Goal: Task Accomplishment & Management: Manage account settings

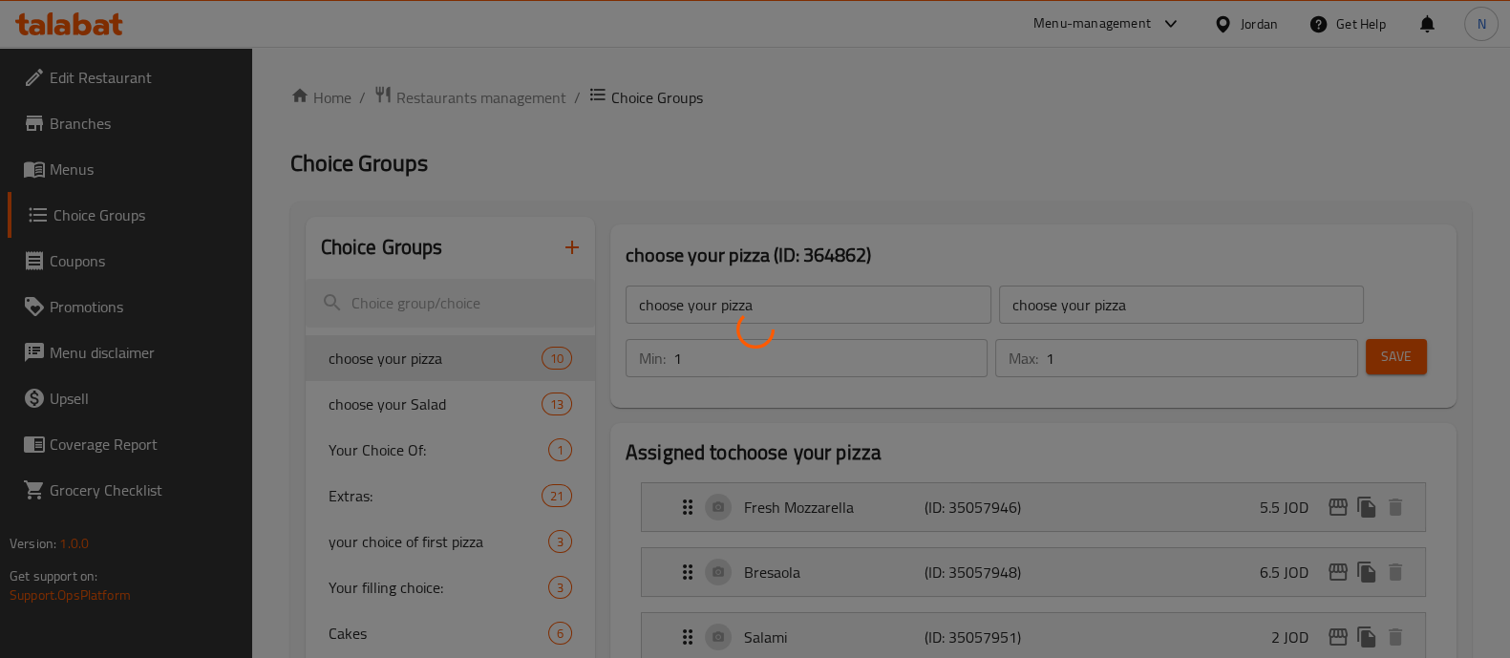
click at [1090, 18] on div at bounding box center [755, 329] width 1510 height 658
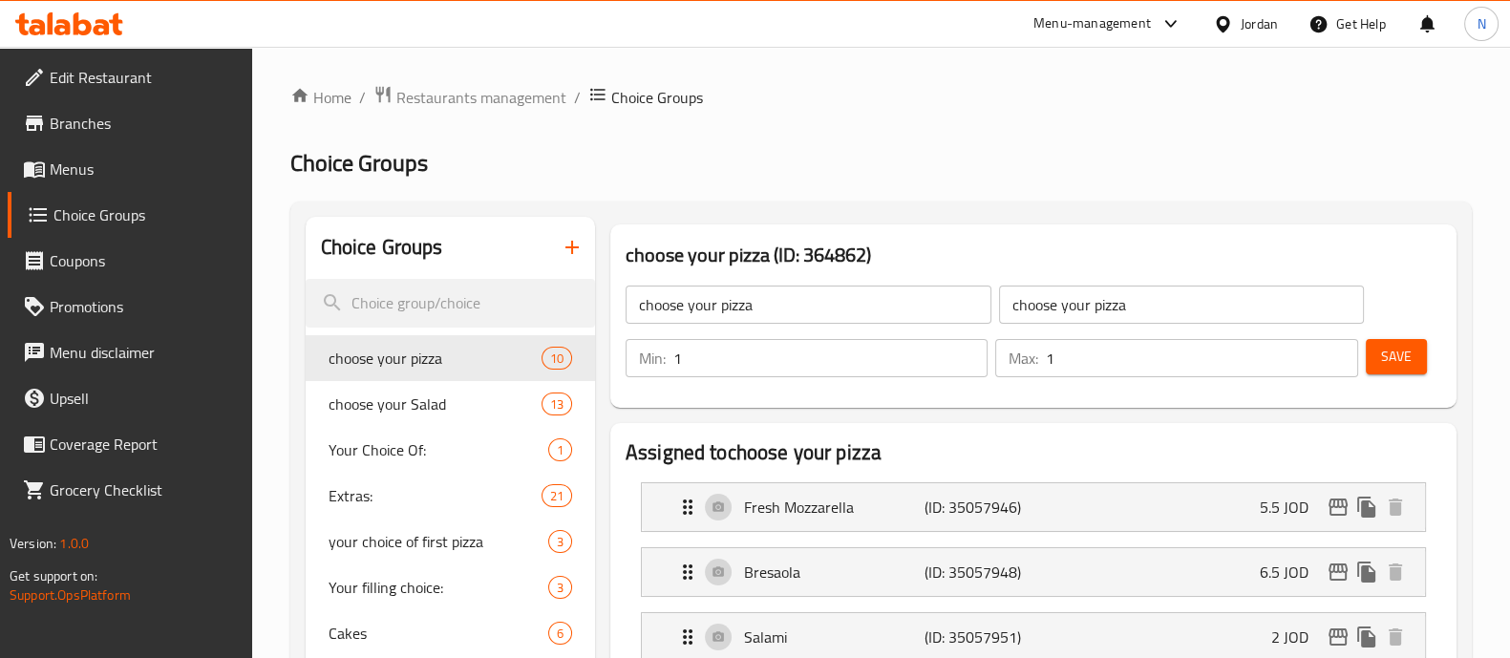
click at [1090, 18] on div "Menu-management" at bounding box center [1091, 23] width 117 height 23
click at [988, 214] on div "Restaurant-Management" at bounding box center [987, 210] width 150 height 21
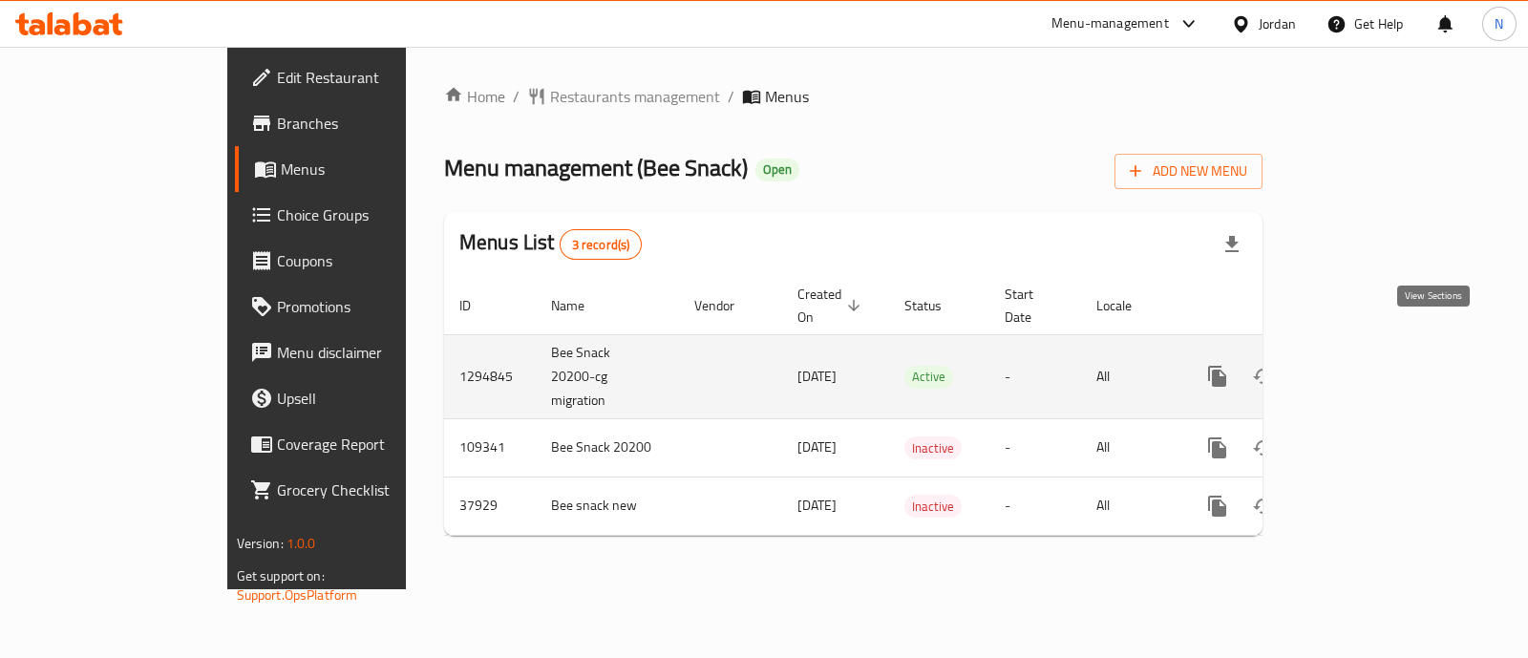
click at [1366, 365] on icon "enhanced table" at bounding box center [1354, 376] width 23 height 23
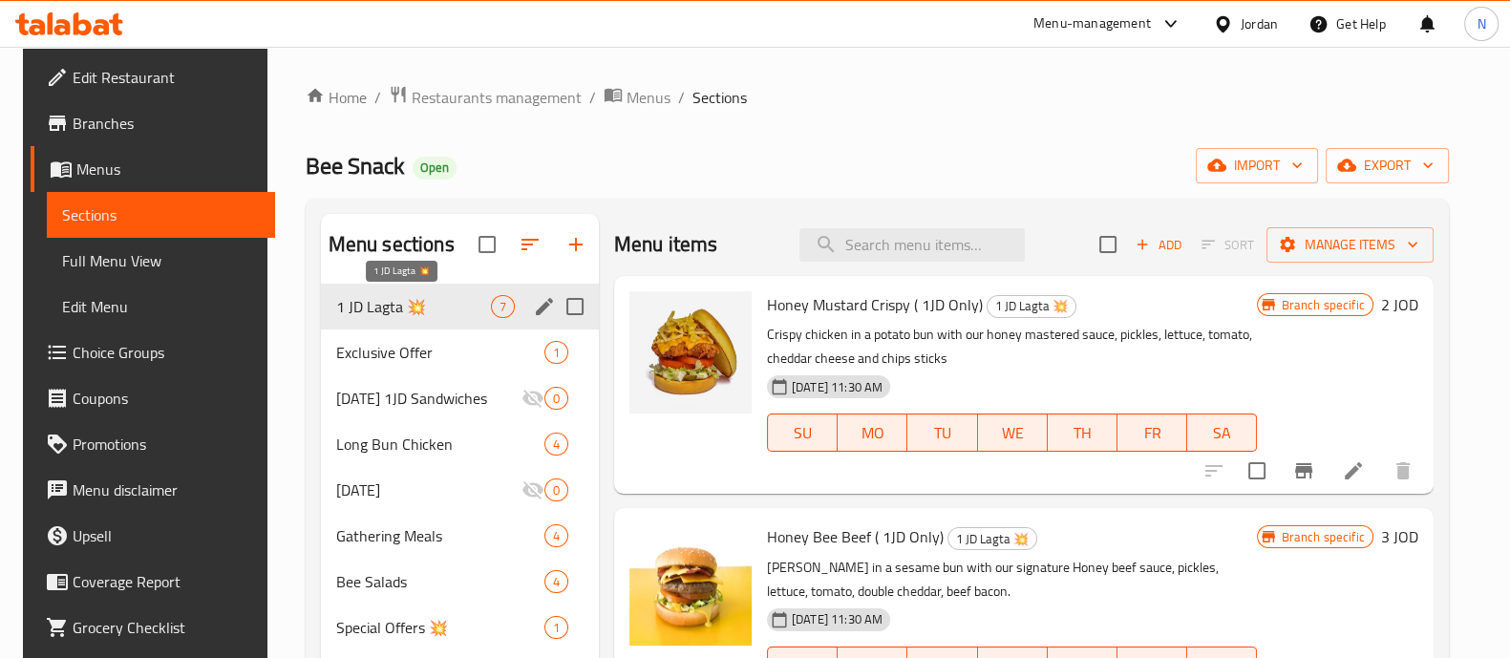
click at [429, 304] on span "1 JD Lagta 💥" at bounding box center [413, 306] width 155 height 23
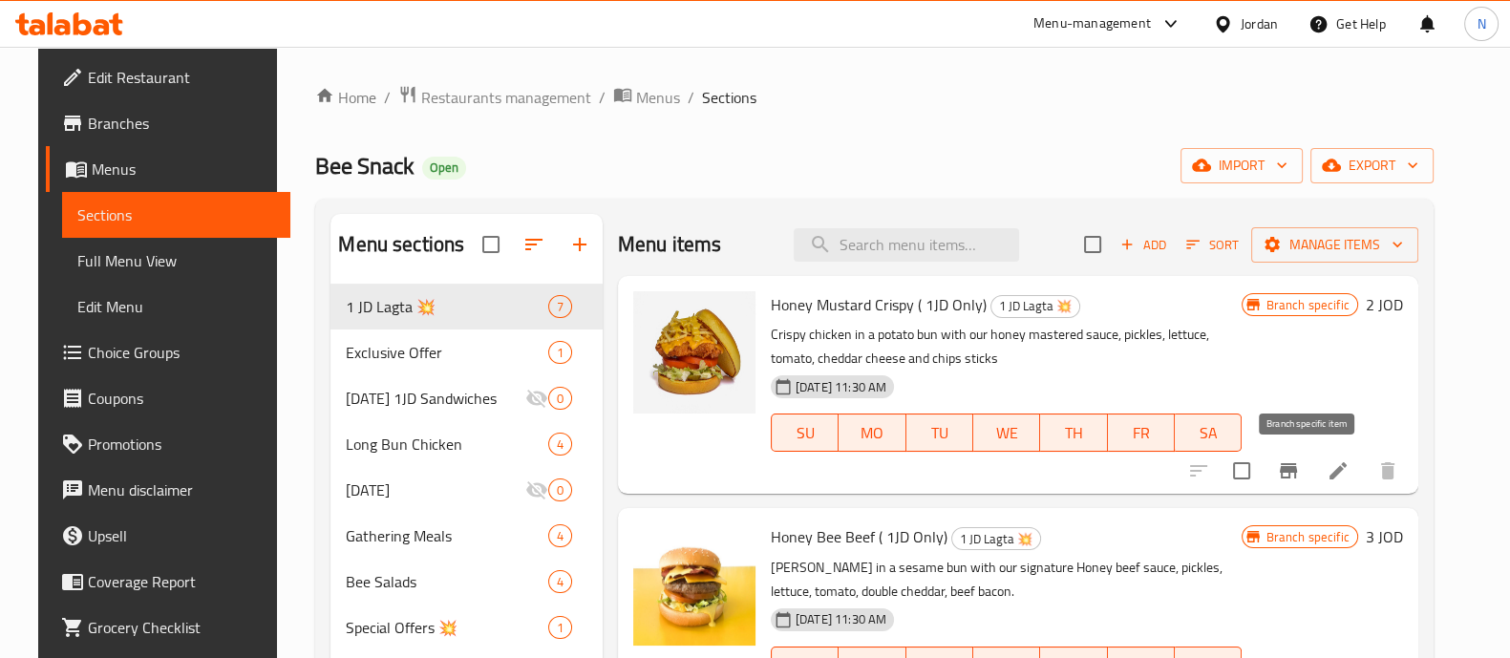
click at [1300, 475] on icon "Branch-specific-item" at bounding box center [1288, 470] width 23 height 23
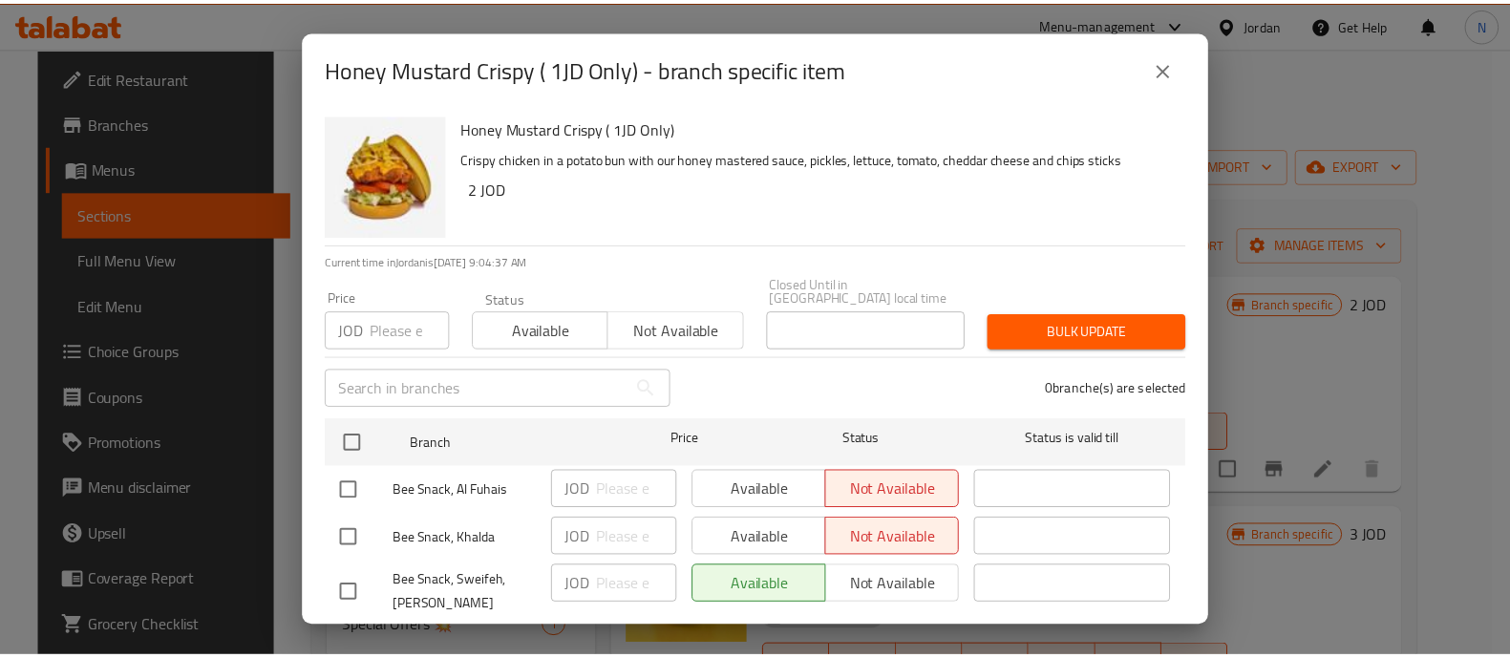
scroll to position [81, 0]
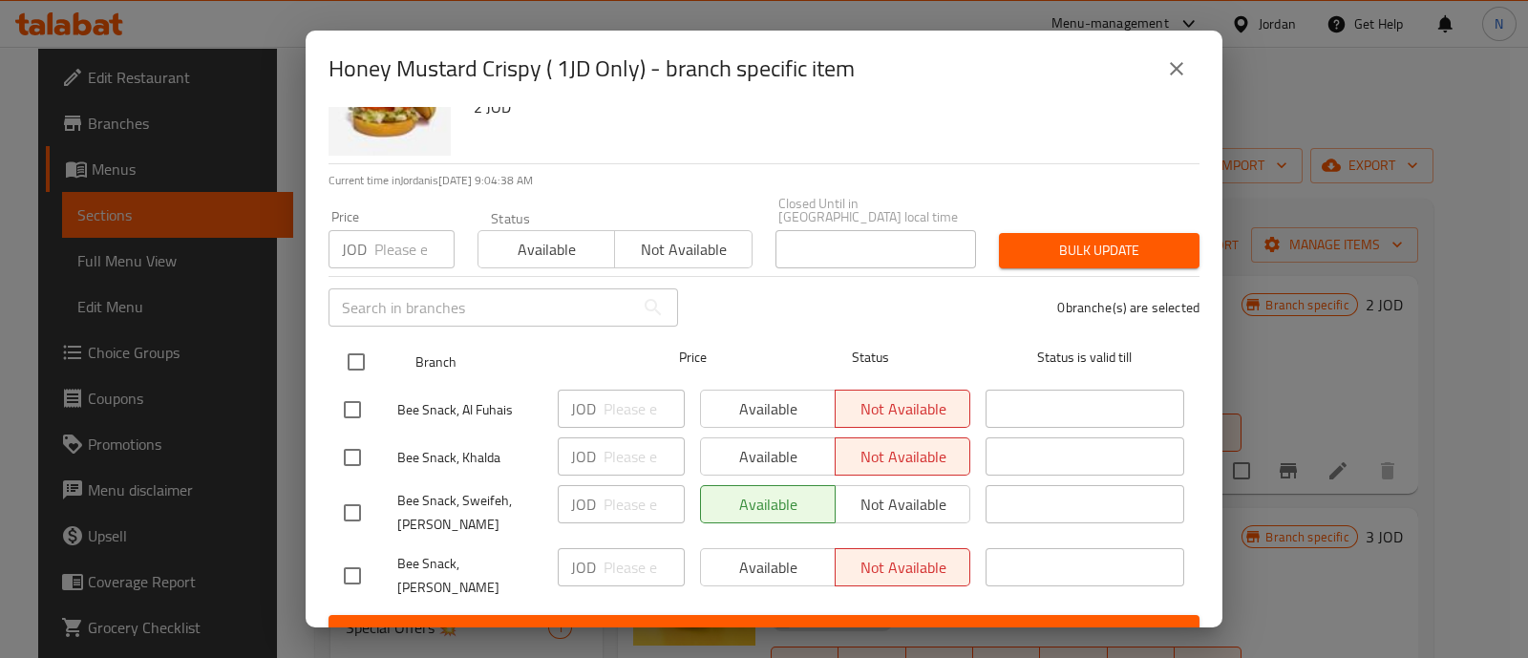
click at [356, 349] on input "checkbox" at bounding box center [356, 362] width 40 height 40
checkbox input "true"
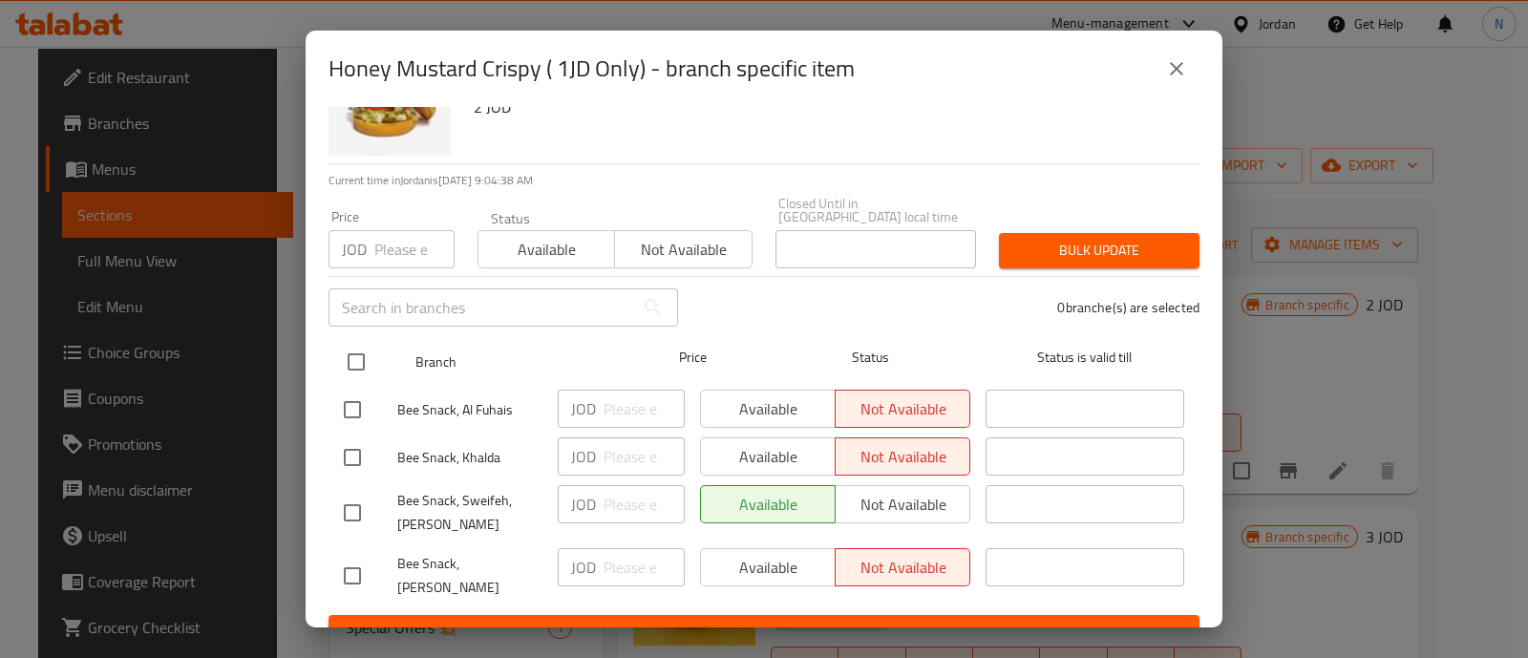
checkbox input "true"
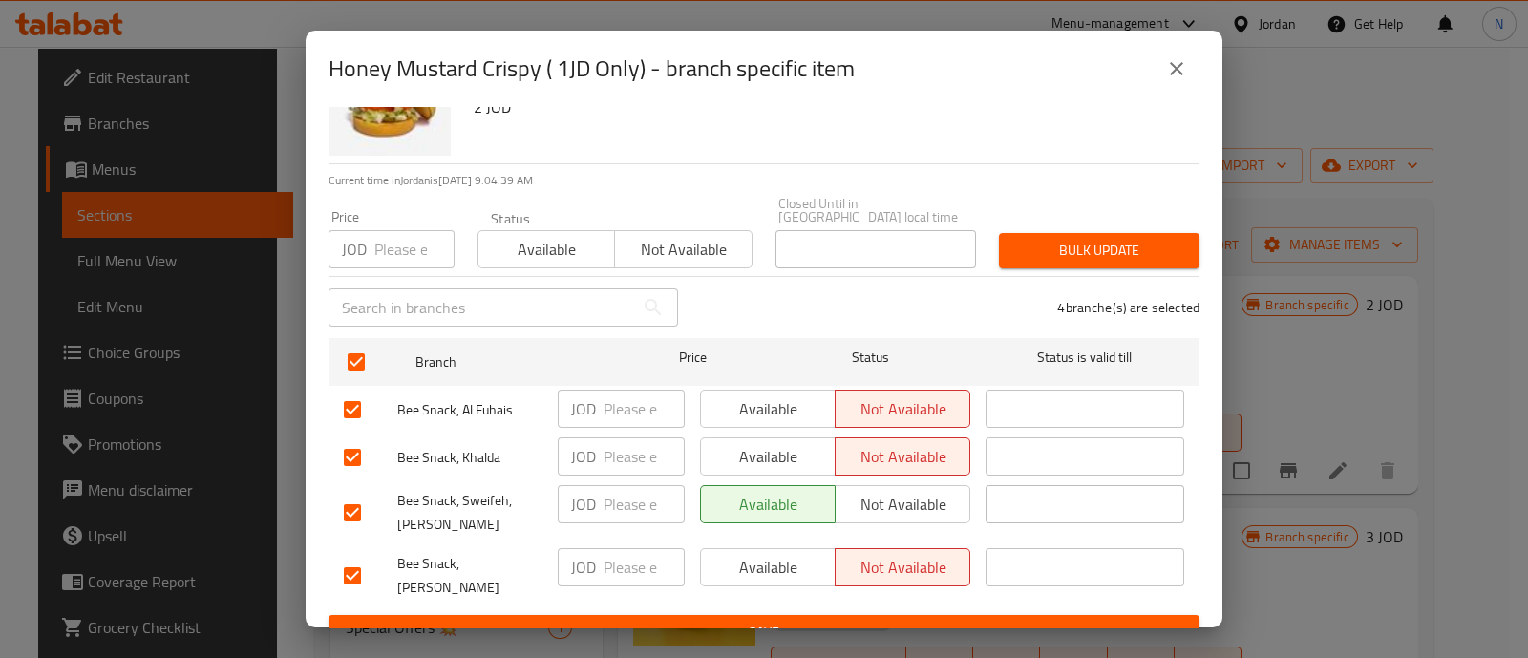
click at [540, 237] on span "Available" at bounding box center [546, 250] width 121 height 28
click at [728, 621] on span "Save" at bounding box center [764, 633] width 840 height 24
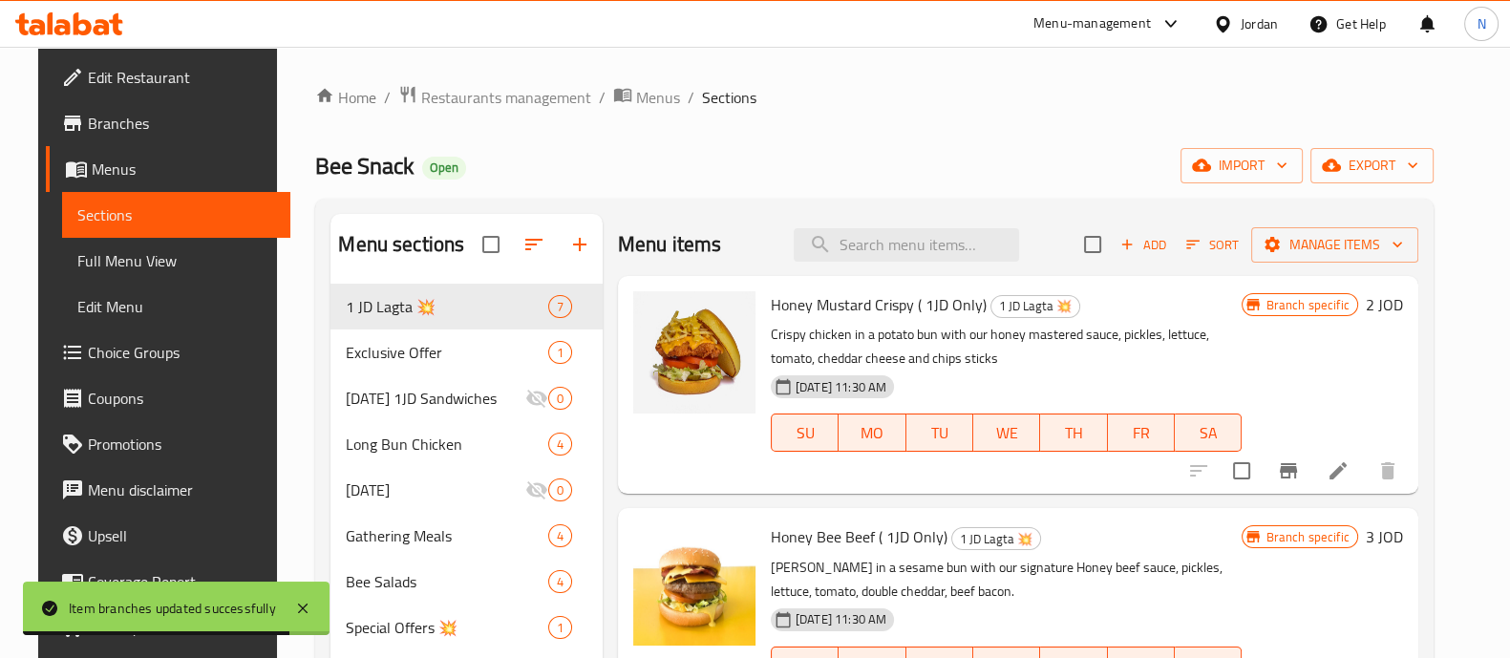
click at [1300, 481] on icon "Branch-specific-item" at bounding box center [1288, 470] width 23 height 23
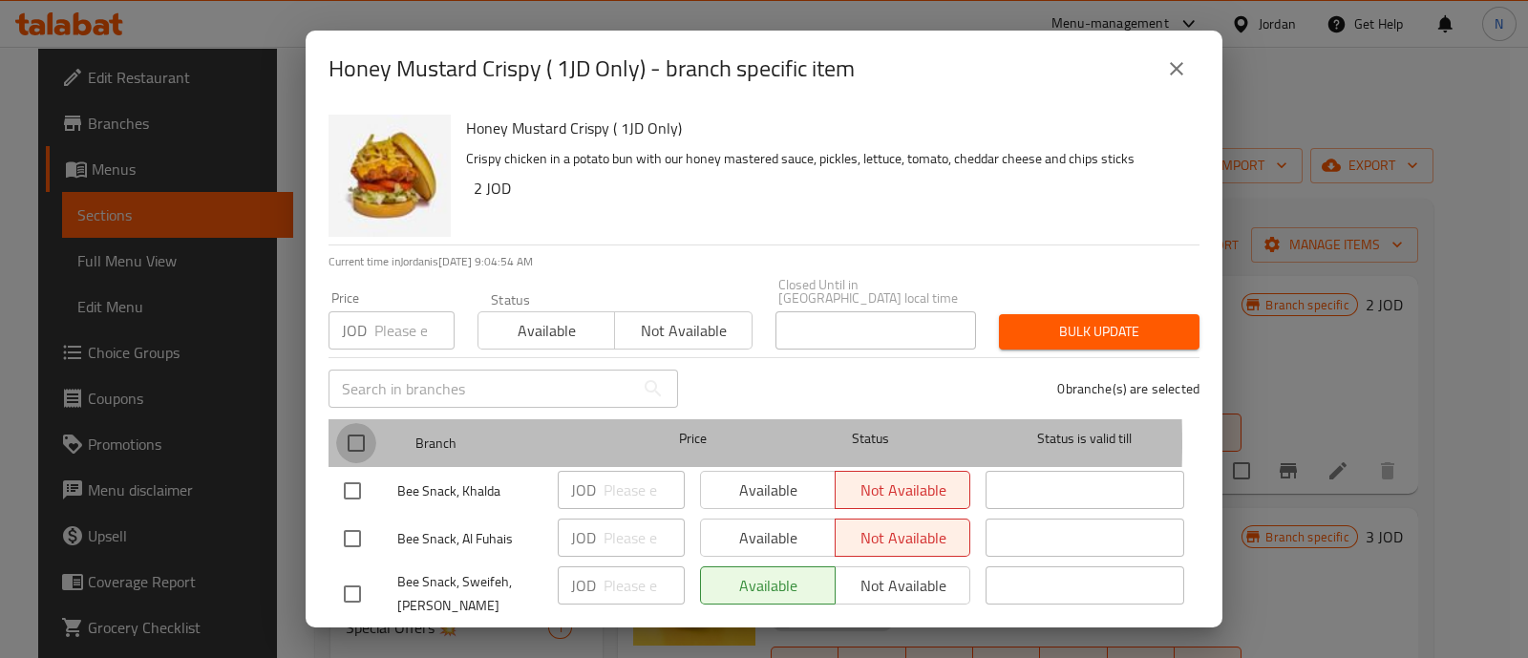
click at [363, 430] on input "checkbox" at bounding box center [356, 443] width 40 height 40
checkbox input "true"
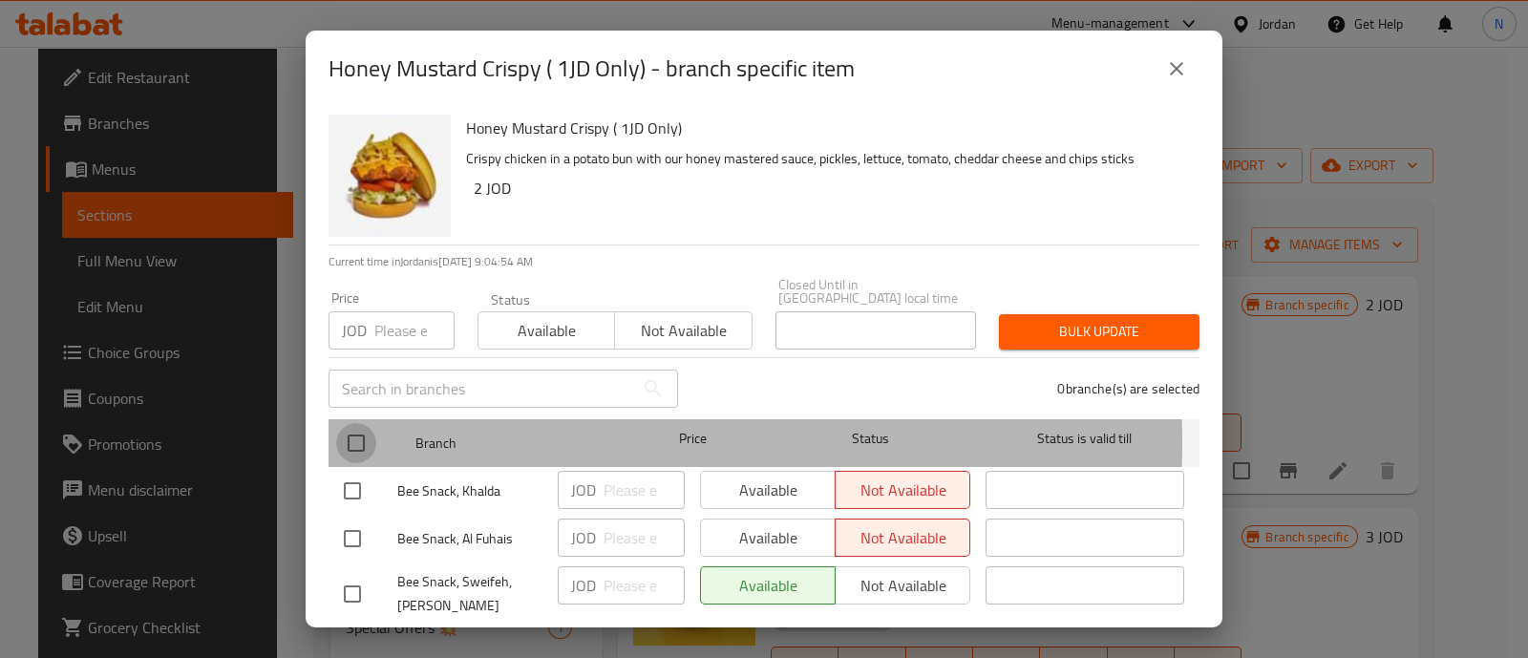
checkbox input "true"
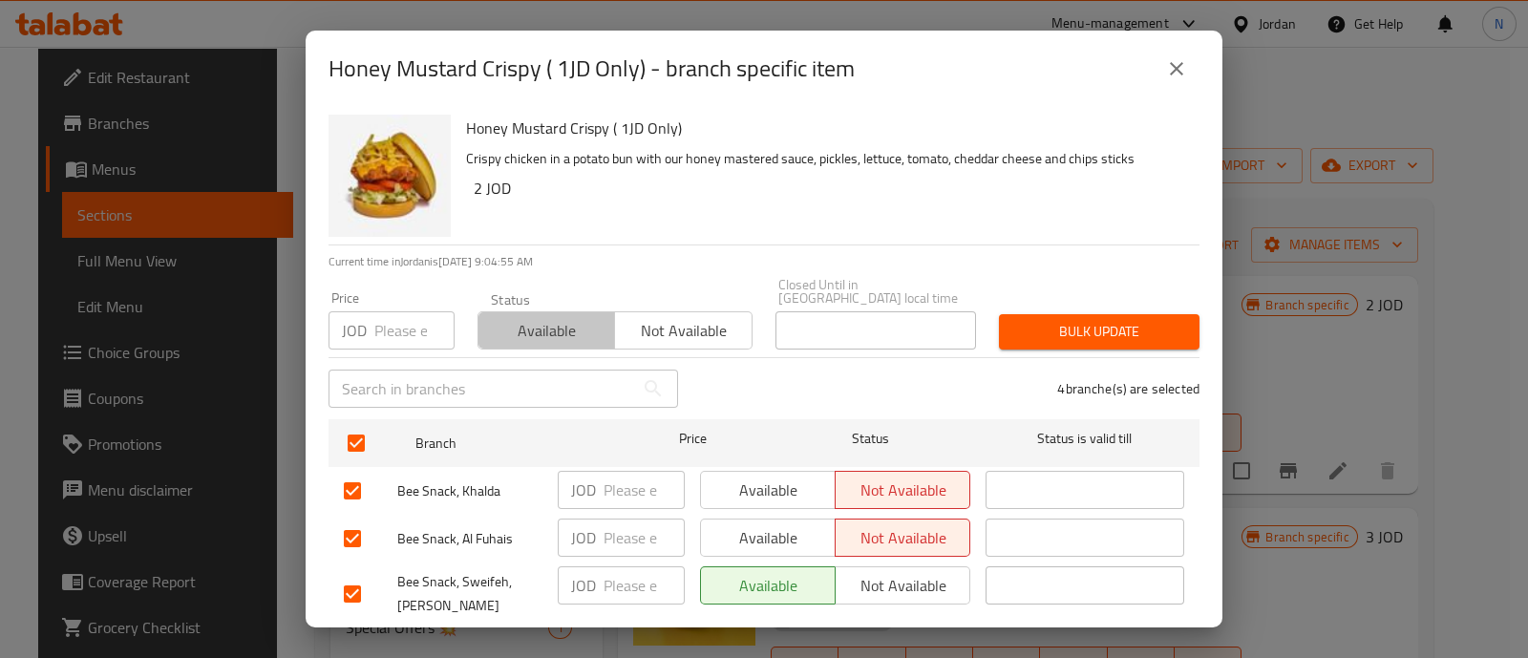
click at [549, 317] on span "Available" at bounding box center [546, 331] width 121 height 28
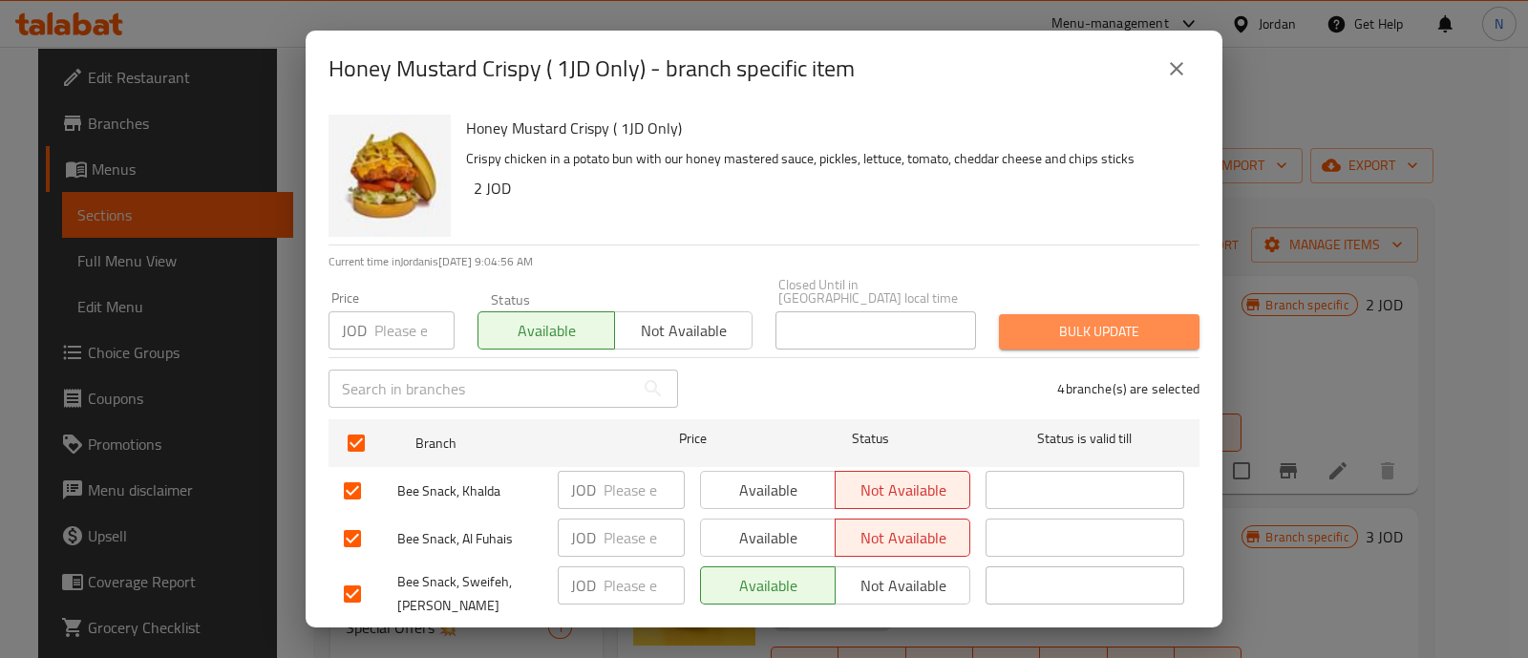
click at [1130, 322] on span "Bulk update" at bounding box center [1099, 332] width 170 height 24
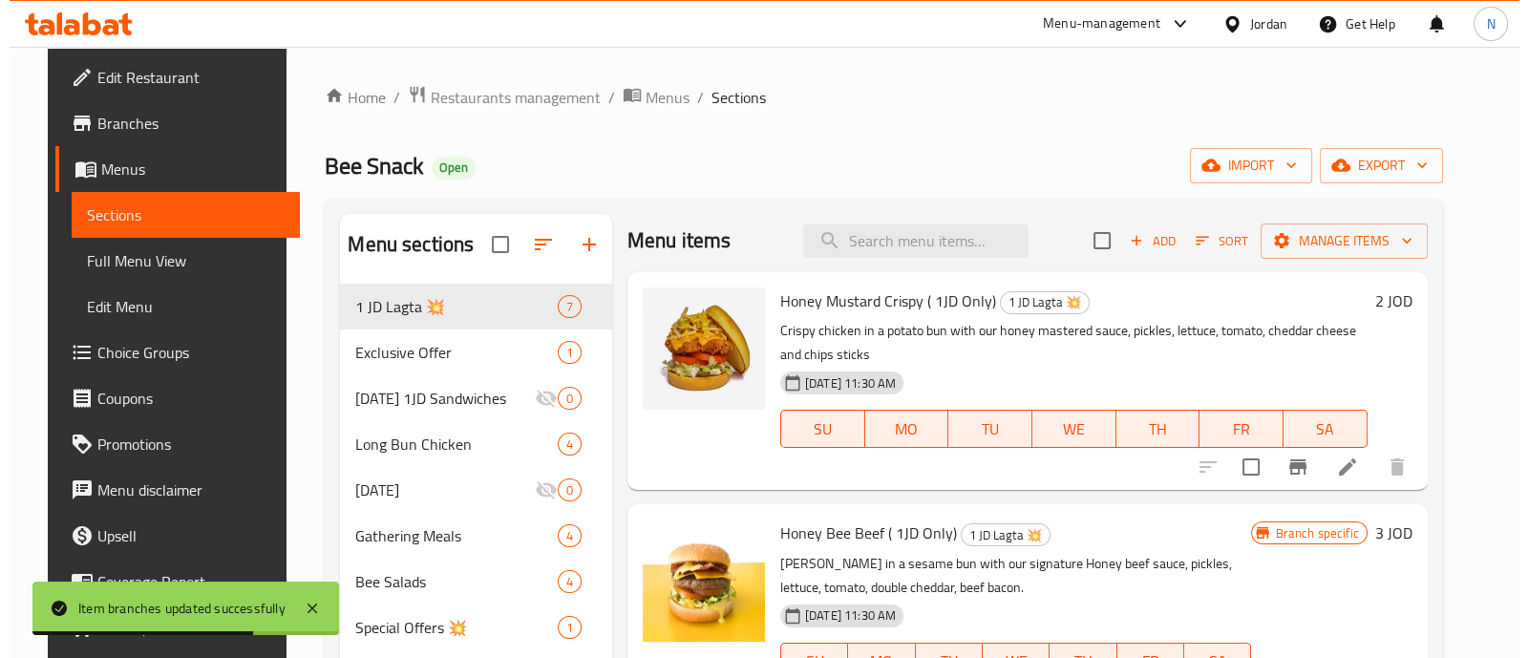
scroll to position [0, 0]
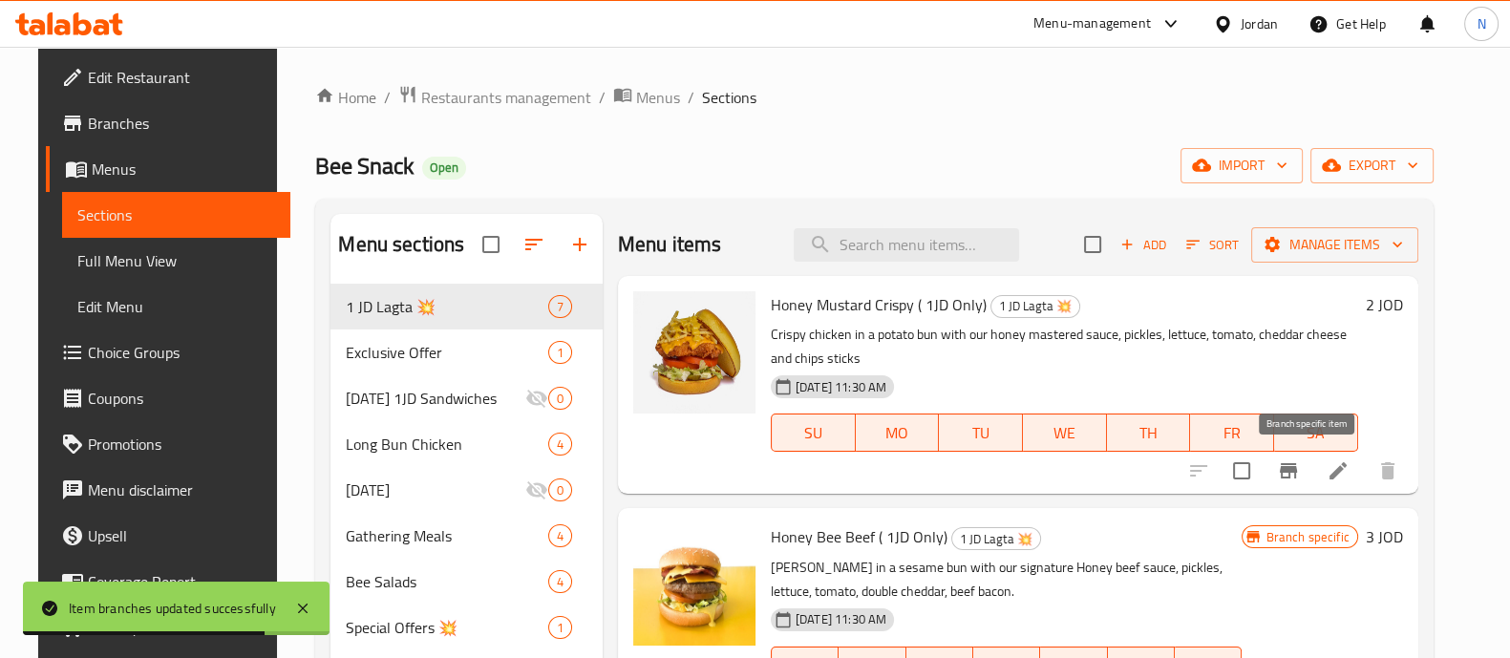
click at [1297, 472] on icon "Branch-specific-item" at bounding box center [1287, 470] width 17 height 15
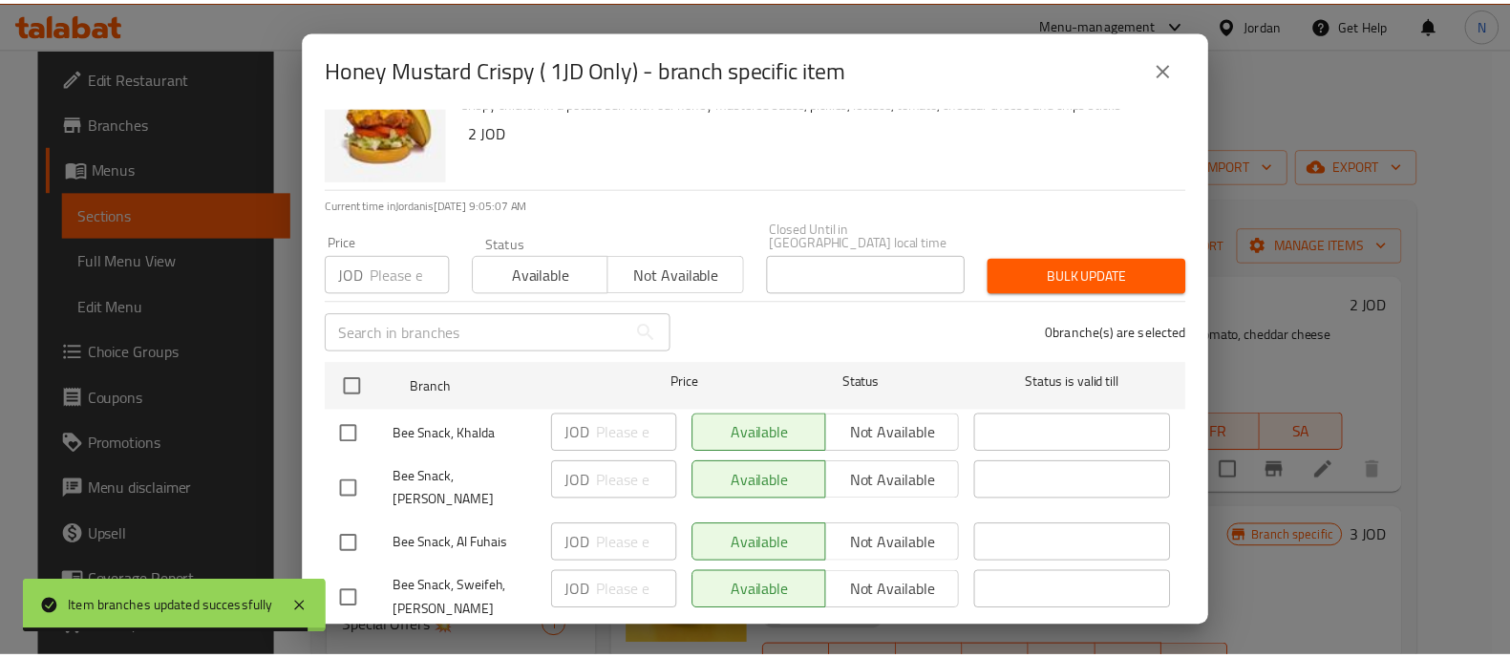
scroll to position [81, 0]
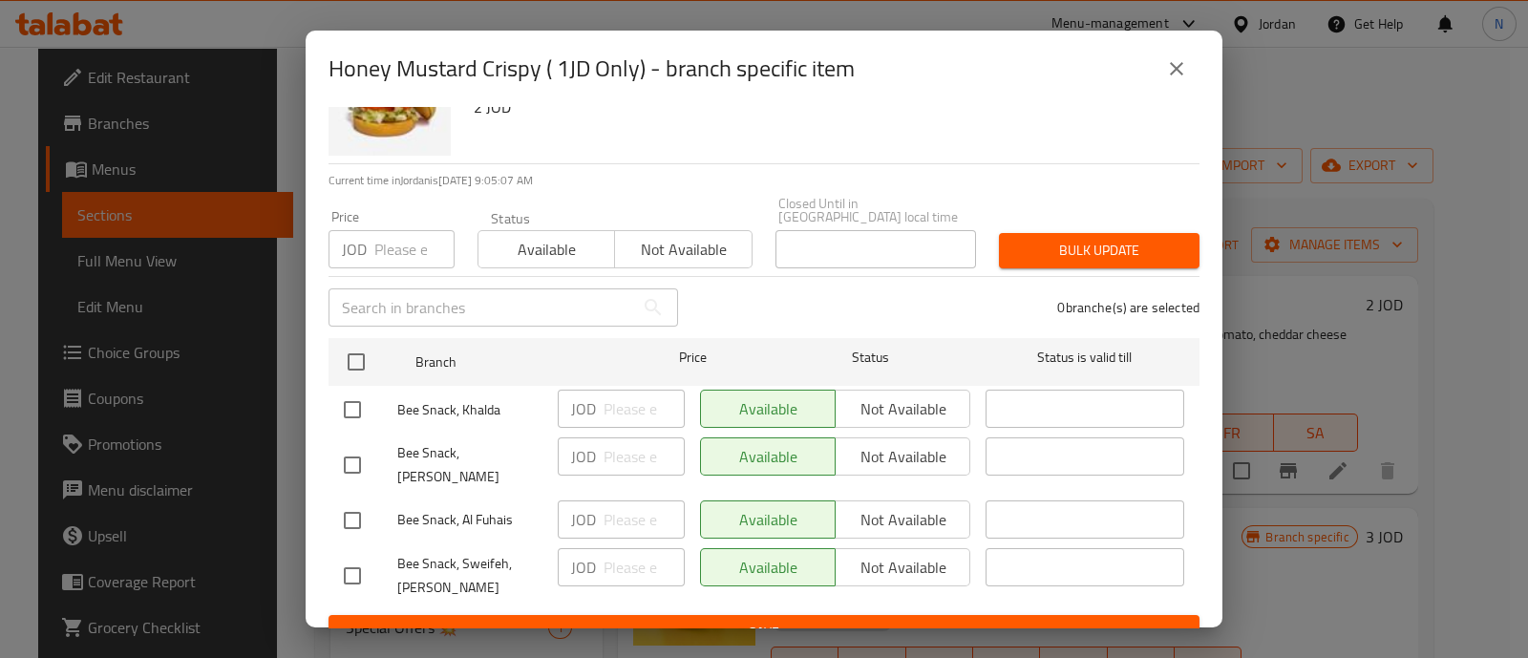
click at [1184, 75] on icon "close" at bounding box center [1176, 68] width 23 height 23
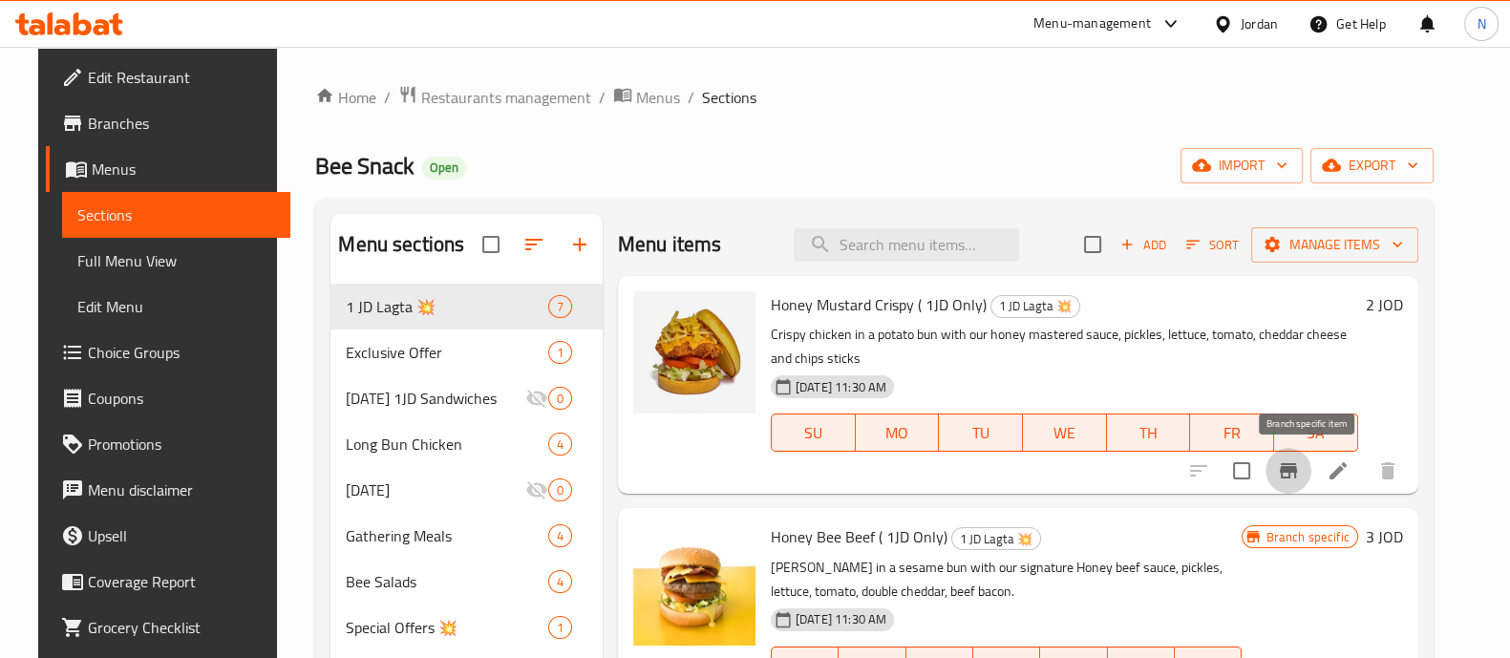
click at [1305, 487] on button "Branch-specific-item" at bounding box center [1288, 471] width 46 height 46
click at [1085, 96] on ol "Home / Restaurants management / Menus / Sections" at bounding box center [873, 97] width 1117 height 25
